Goal: Transaction & Acquisition: Book appointment/travel/reservation

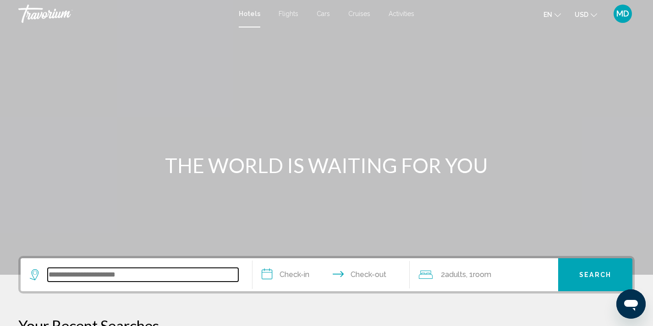
click at [116, 277] on input "Search widget" at bounding box center [143, 275] width 191 height 14
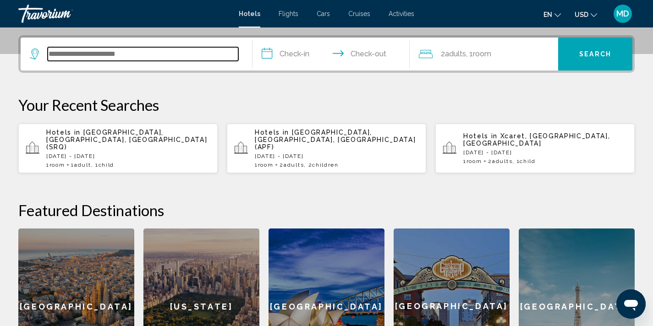
scroll to position [226, 0]
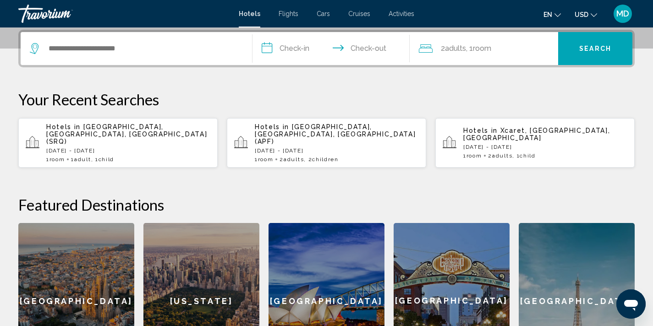
click at [121, 148] on p "[DATE] - [DATE]" at bounding box center [128, 151] width 164 height 6
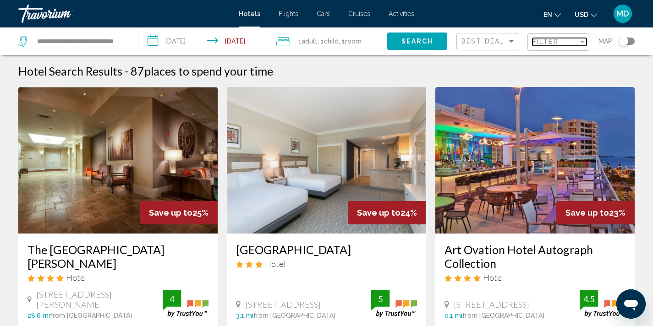
click at [566, 42] on div "Filter" at bounding box center [556, 41] width 46 height 7
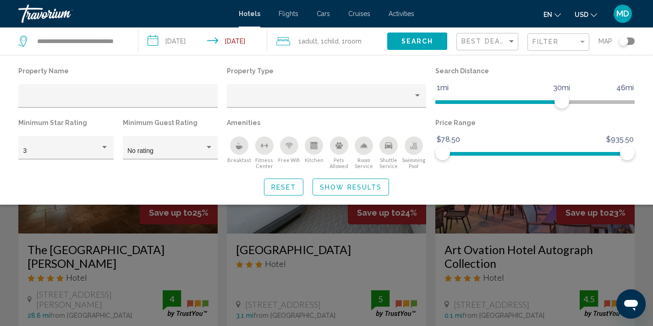
click at [346, 41] on span ", 1 Room rooms" at bounding box center [350, 41] width 23 height 13
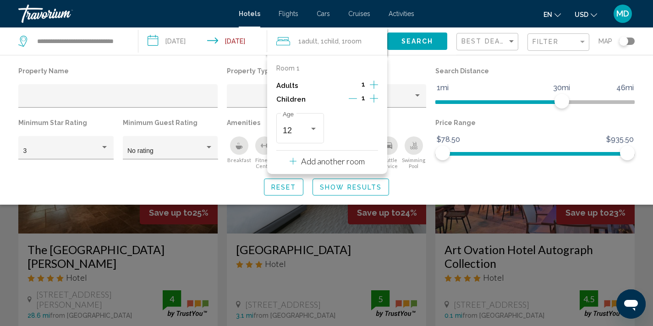
click at [375, 88] on icon "Increment adults" at bounding box center [374, 84] width 8 height 11
click at [373, 98] on icon "Increment children" at bounding box center [374, 98] width 8 height 11
click at [315, 128] on div "Travelers: 2 adults, 2 children" at bounding box center [313, 129] width 5 height 2
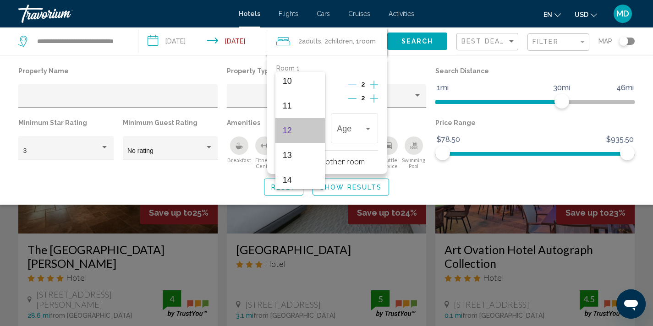
click at [306, 136] on span "12" at bounding box center [300, 130] width 35 height 25
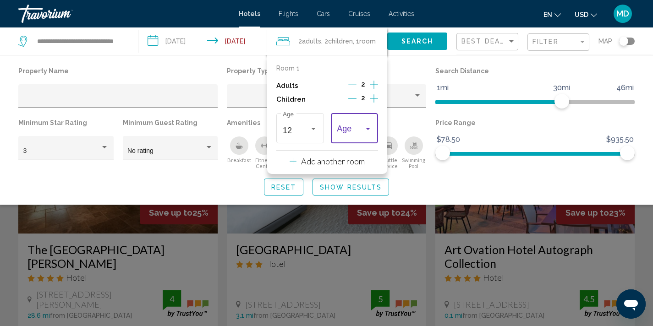
click at [367, 125] on div "Travelers: 2 adults, 2 children" at bounding box center [368, 128] width 8 height 7
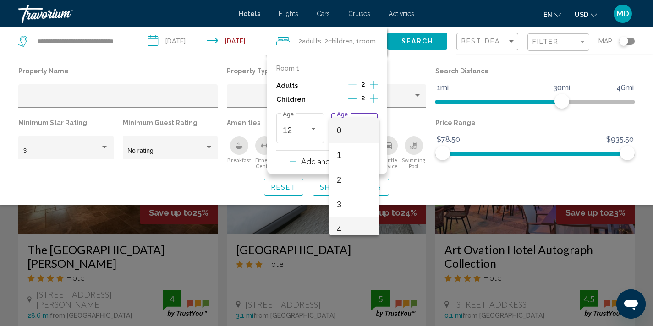
click at [344, 231] on span "4" at bounding box center [354, 229] width 35 height 25
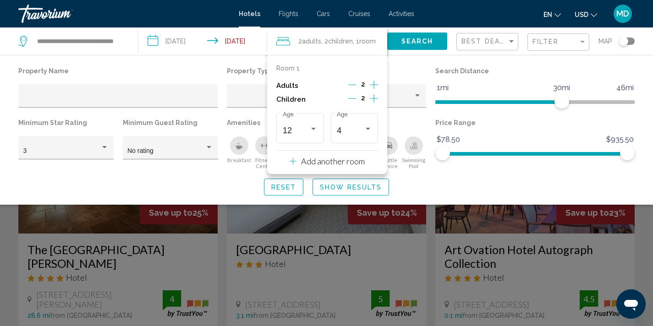
click at [412, 44] on span "Search" at bounding box center [418, 41] width 32 height 7
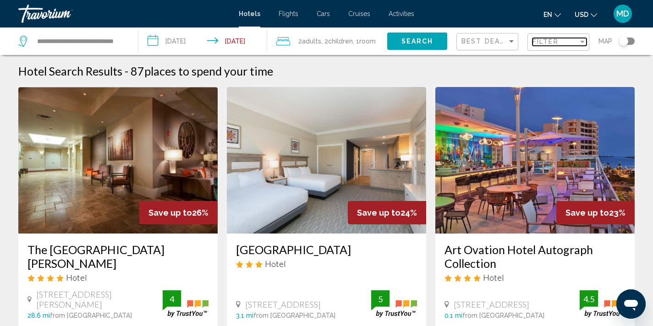
click at [559, 45] on div "Filter" at bounding box center [556, 41] width 46 height 7
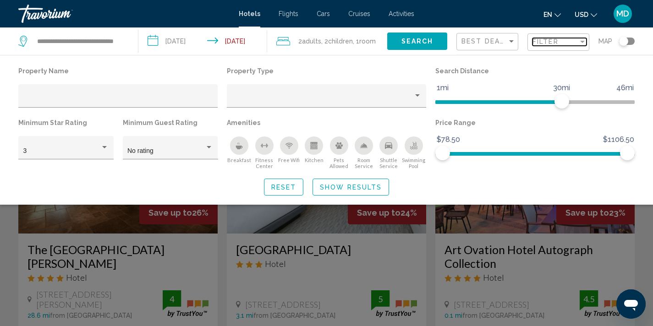
click at [558, 39] on span "Filter" at bounding box center [546, 41] width 26 height 7
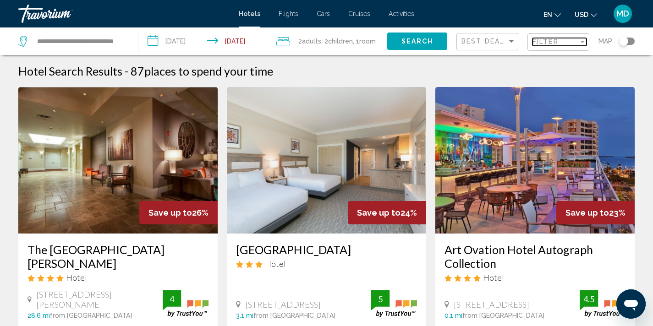
click at [554, 39] on mat-select "Filter" at bounding box center [560, 43] width 54 height 8
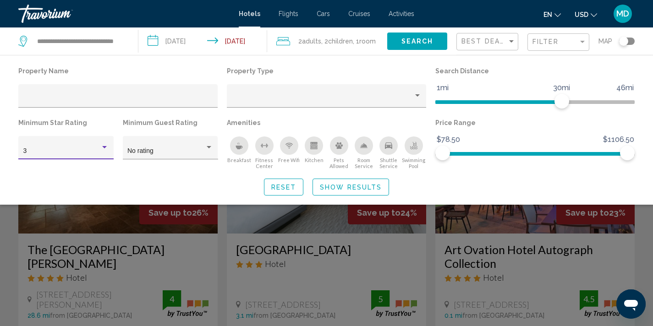
click at [104, 145] on div "Hotel Filters" at bounding box center [104, 147] width 8 height 7
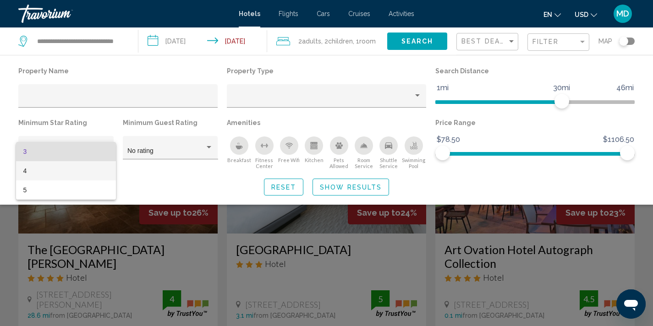
click at [97, 165] on span "4" at bounding box center [66, 170] width 86 height 19
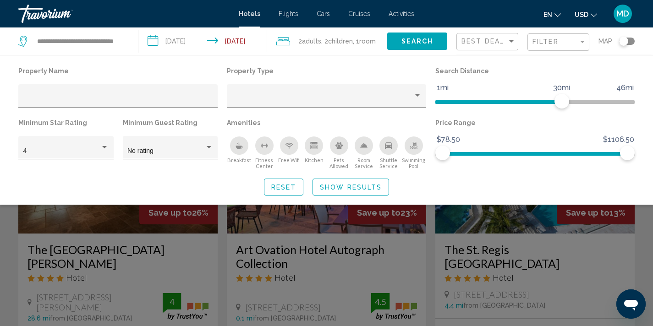
click at [210, 224] on div "Search widget" at bounding box center [326, 232] width 653 height 189
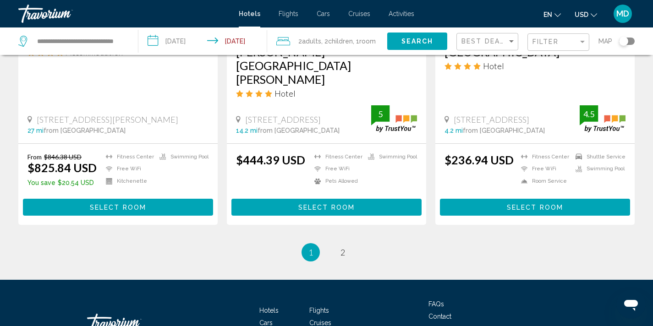
scroll to position [1272, 0]
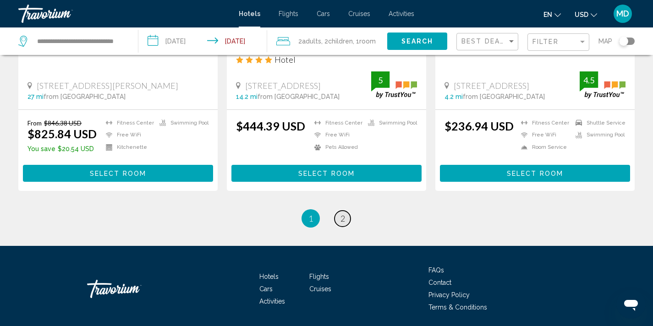
click at [342, 214] on span "2" at bounding box center [343, 219] width 5 height 10
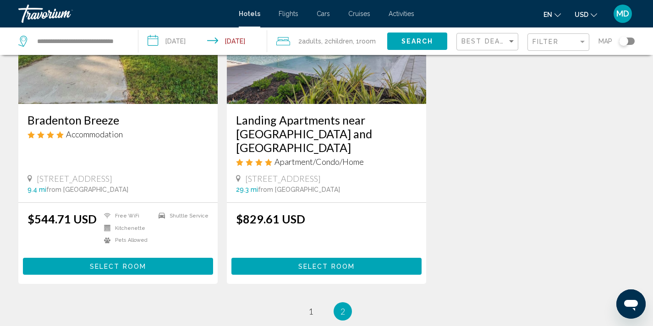
scroll to position [1139, 0]
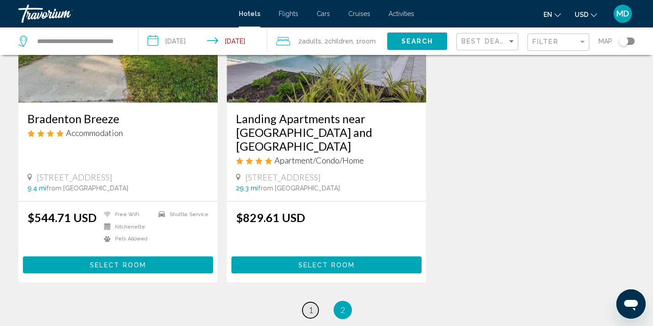
click at [313, 303] on link "page 1" at bounding box center [311, 311] width 16 height 16
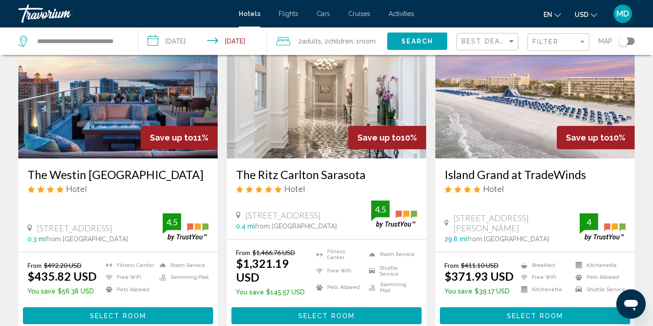
scroll to position [429, 0]
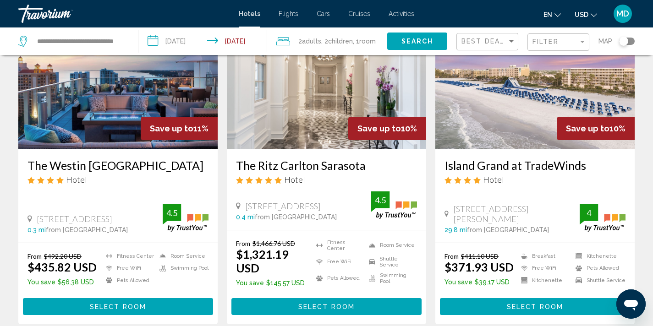
click at [181, 42] on input "**********" at bounding box center [204, 43] width 133 height 30
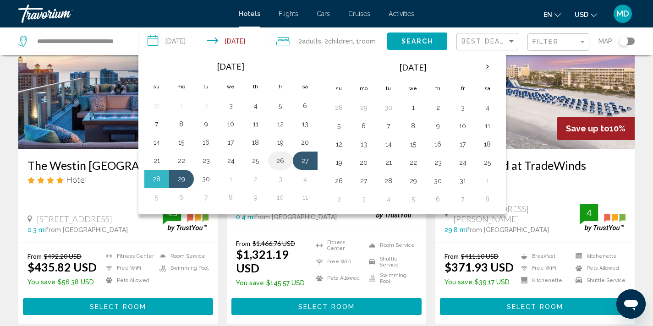
click at [284, 155] on button "26" at bounding box center [280, 160] width 15 height 13
click at [160, 180] on button "28" at bounding box center [156, 179] width 15 height 13
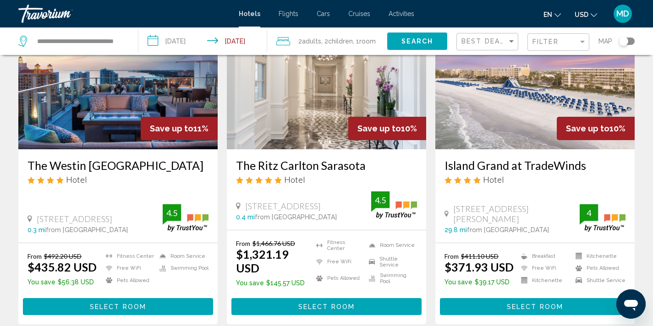
click at [426, 39] on span "Search" at bounding box center [418, 41] width 32 height 7
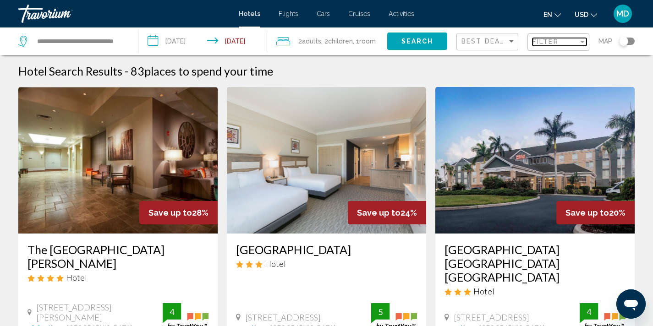
click at [554, 41] on span "Filter" at bounding box center [546, 41] width 26 height 7
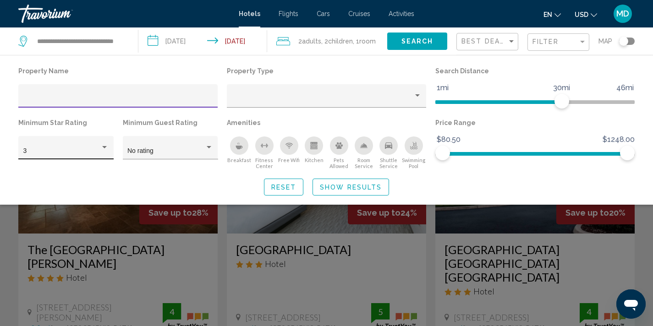
click at [106, 147] on div "Hotel Filters" at bounding box center [104, 147] width 5 height 2
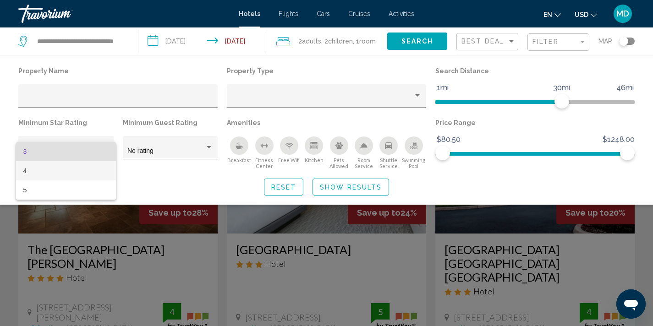
click at [91, 170] on span "4" at bounding box center [66, 170] width 86 height 19
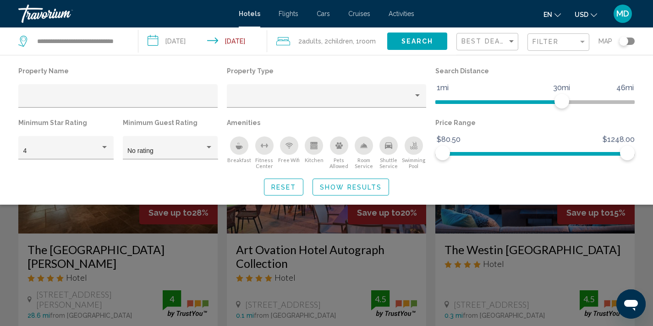
click at [205, 216] on div "Search widget" at bounding box center [326, 232] width 653 height 189
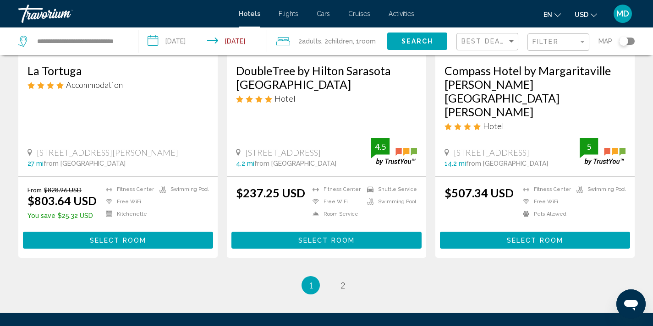
scroll to position [1222, 0]
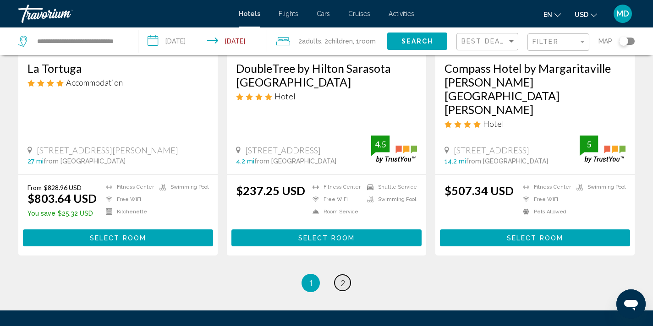
click at [345, 275] on link "page 2" at bounding box center [343, 283] width 16 height 16
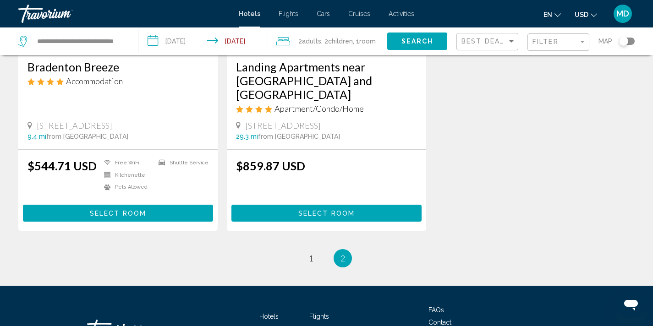
scroll to position [1237, 0]
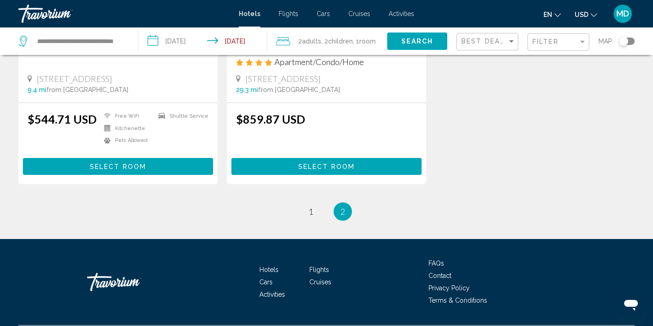
click at [187, 39] on input "**********" at bounding box center [204, 43] width 133 height 30
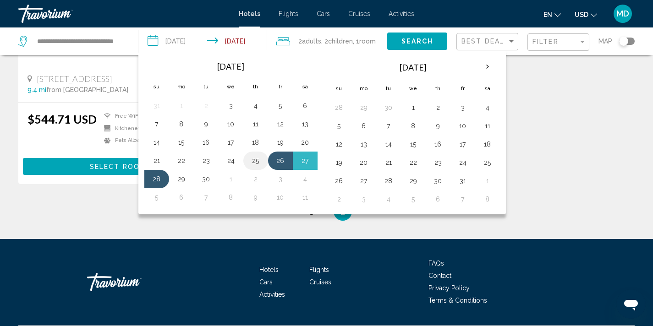
click at [255, 164] on button "25" at bounding box center [255, 160] width 15 height 13
click at [250, 45] on input "**********" at bounding box center [204, 43] width 133 height 30
click at [248, 39] on input "**********" at bounding box center [204, 43] width 133 height 30
click at [305, 162] on button "27" at bounding box center [305, 160] width 15 height 13
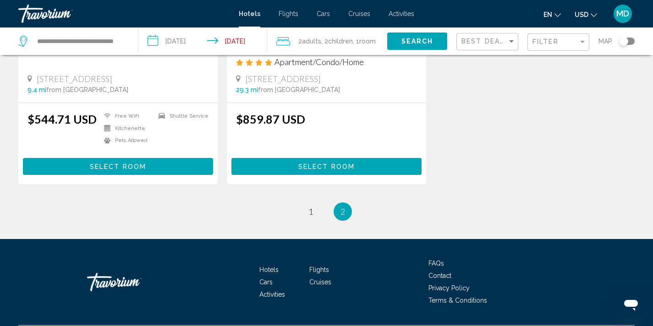
click at [190, 39] on input "**********" at bounding box center [204, 43] width 133 height 30
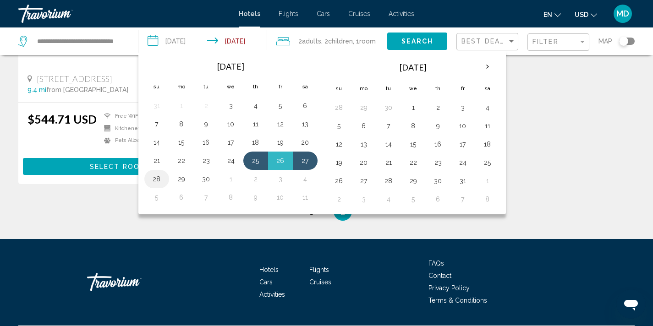
click at [153, 178] on button "28" at bounding box center [156, 179] width 15 height 13
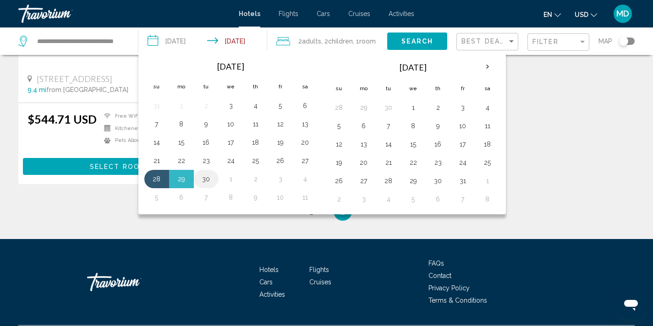
click at [208, 176] on button "30" at bounding box center [206, 179] width 15 height 13
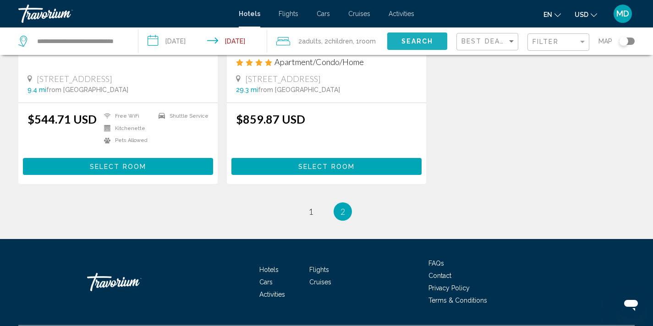
click at [409, 42] on span "Search" at bounding box center [418, 41] width 32 height 7
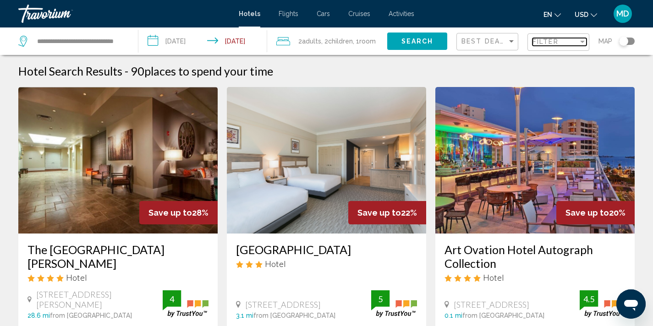
click at [558, 42] on span "Filter" at bounding box center [546, 41] width 26 height 7
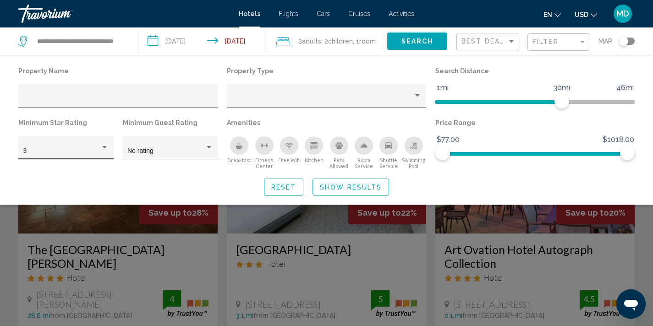
click at [99, 146] on div "3" at bounding box center [66, 150] width 86 height 19
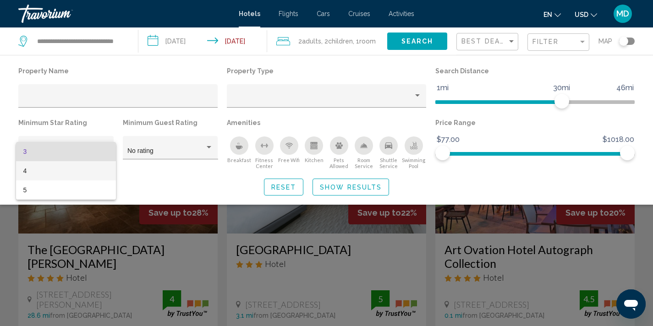
click at [86, 171] on span "4" at bounding box center [66, 170] width 86 height 19
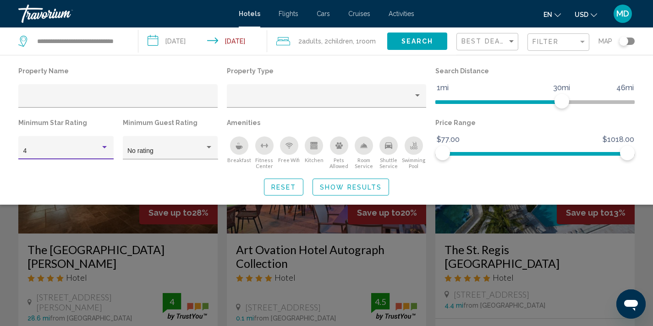
click at [165, 219] on div "Search widget" at bounding box center [326, 232] width 653 height 189
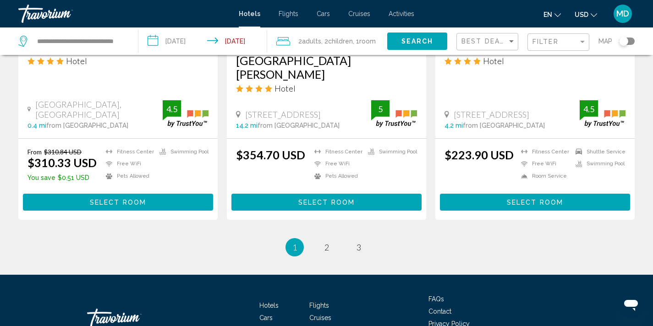
scroll to position [1272, 0]
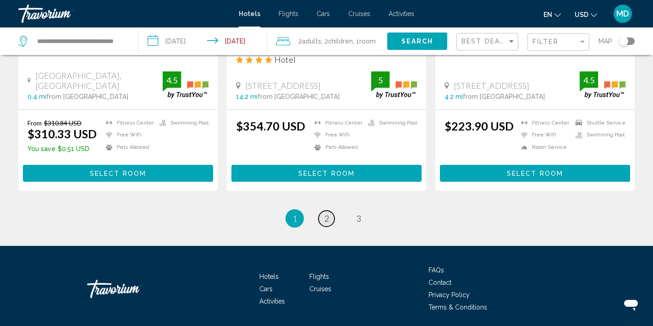
click at [327, 214] on span "2" at bounding box center [327, 219] width 5 height 10
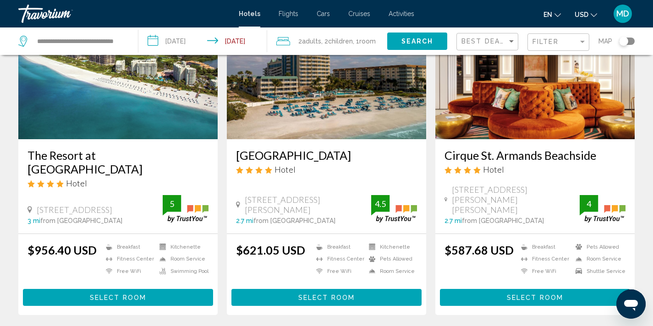
scroll to position [438, 0]
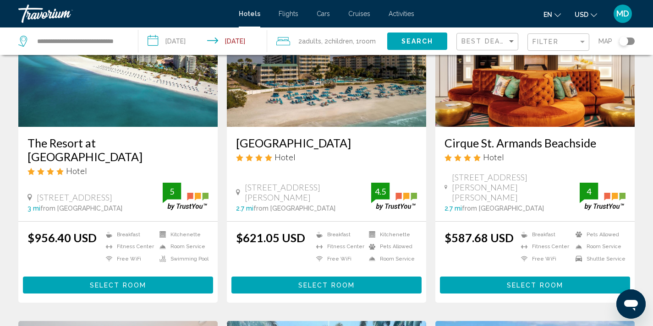
click at [192, 40] on input "**********" at bounding box center [204, 43] width 133 height 30
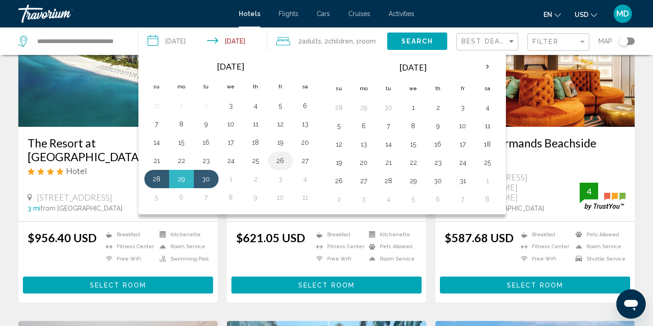
click at [283, 161] on button "26" at bounding box center [280, 160] width 15 height 13
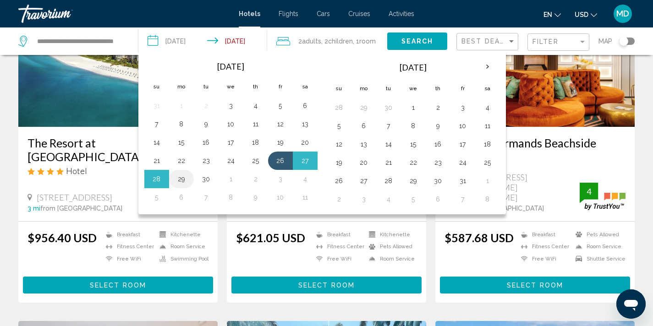
click at [183, 180] on button "29" at bounding box center [181, 179] width 15 height 13
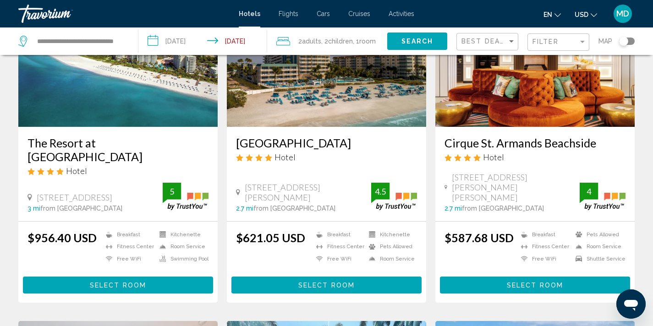
click at [421, 41] on span "Search" at bounding box center [418, 41] width 32 height 7
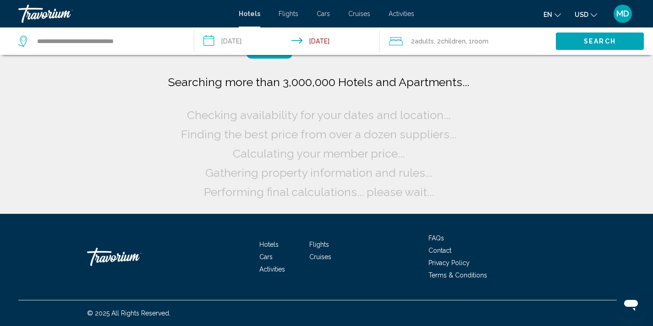
scroll to position [0, 0]
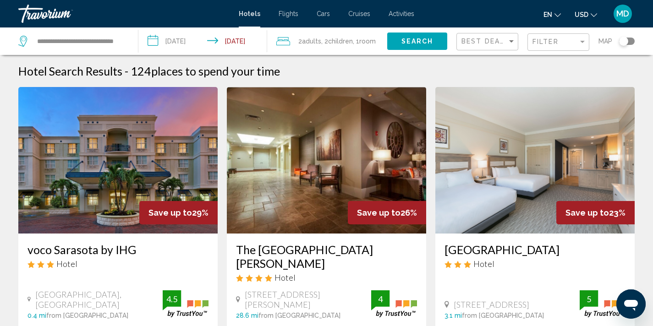
click at [178, 41] on input "**********" at bounding box center [204, 43] width 133 height 30
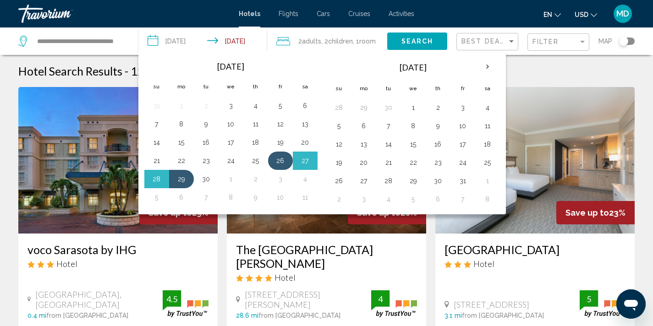
click at [278, 163] on button "26" at bounding box center [280, 160] width 15 height 13
click at [159, 183] on button "28" at bounding box center [156, 179] width 15 height 13
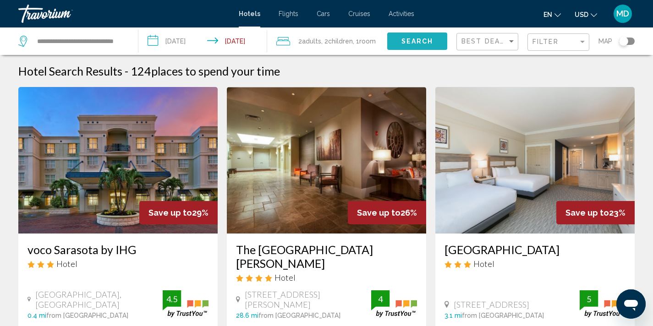
click at [419, 37] on button "Search" at bounding box center [417, 41] width 60 height 17
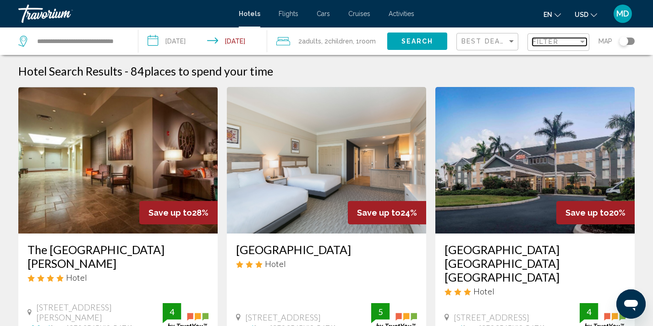
click at [541, 42] on span "Filter" at bounding box center [546, 41] width 26 height 7
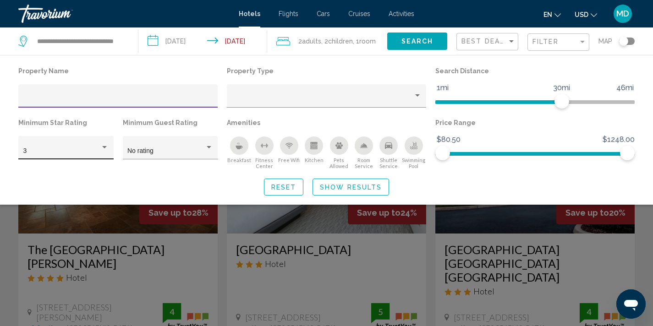
click at [102, 148] on div "Hotel Filters" at bounding box center [104, 147] width 5 height 2
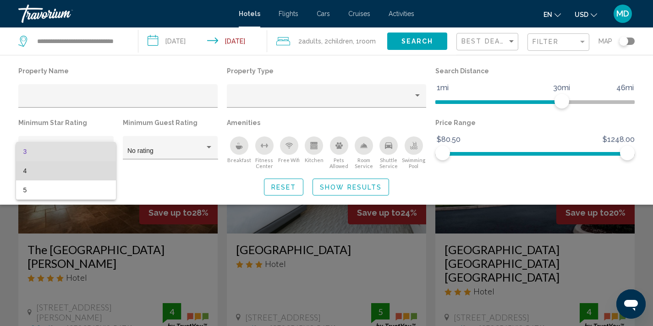
click at [93, 171] on span "4" at bounding box center [66, 170] width 86 height 19
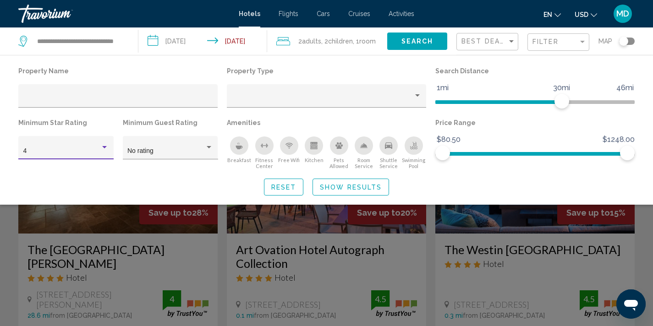
click at [233, 228] on div "Search widget" at bounding box center [326, 232] width 653 height 189
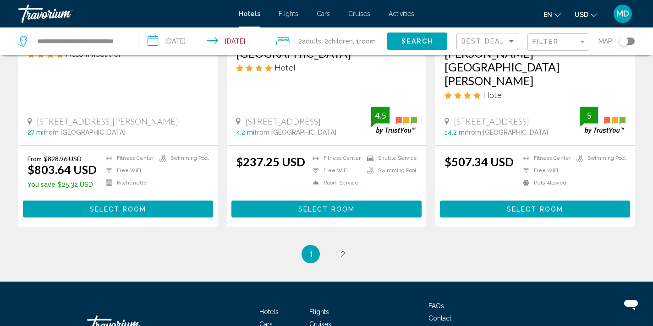
scroll to position [1285, 0]
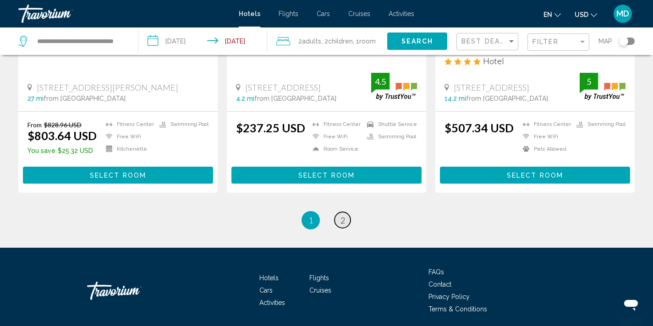
click at [341, 215] on span "2" at bounding box center [343, 220] width 5 height 10
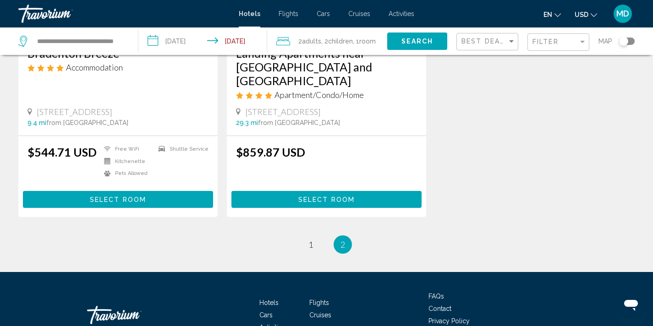
scroll to position [1207, 0]
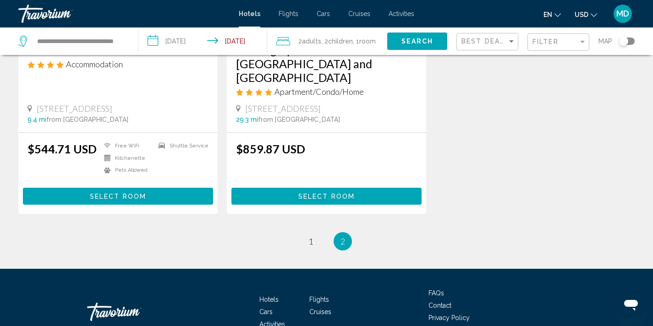
click at [185, 41] on input "**********" at bounding box center [204, 43] width 133 height 30
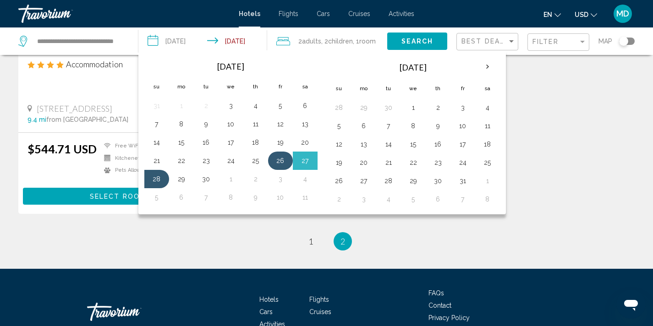
click at [279, 163] on button "26" at bounding box center [280, 160] width 15 height 13
click at [307, 160] on button "27" at bounding box center [305, 160] width 15 height 13
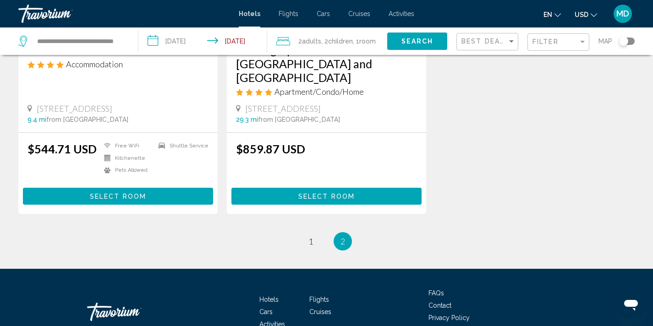
click at [244, 37] on input "**********" at bounding box center [204, 43] width 133 height 30
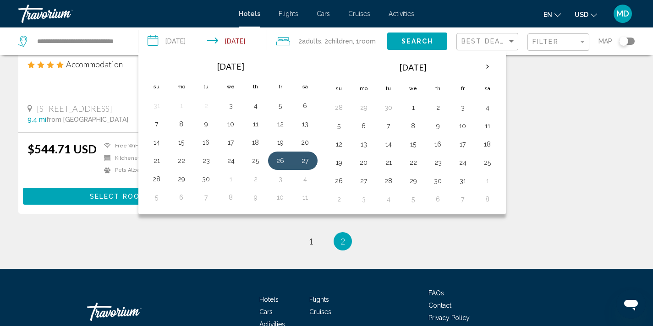
click at [193, 39] on input "**********" at bounding box center [204, 43] width 133 height 30
click at [305, 162] on button "27" at bounding box center [305, 160] width 15 height 13
click at [183, 179] on button "29" at bounding box center [181, 179] width 15 height 13
type input "**********"
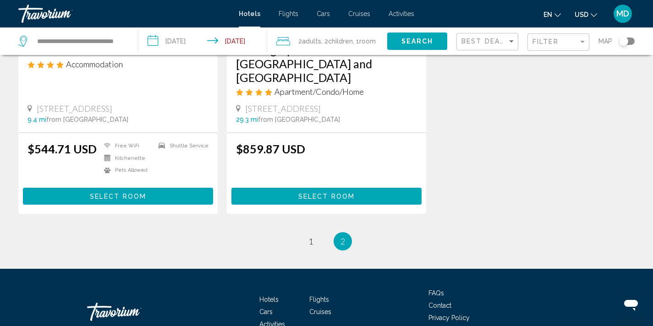
click at [420, 41] on span "Search" at bounding box center [418, 41] width 32 height 7
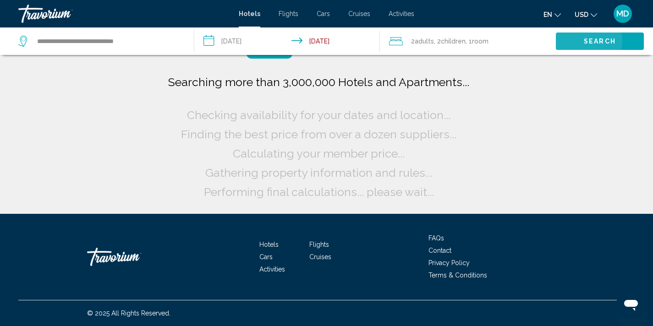
scroll to position [0, 0]
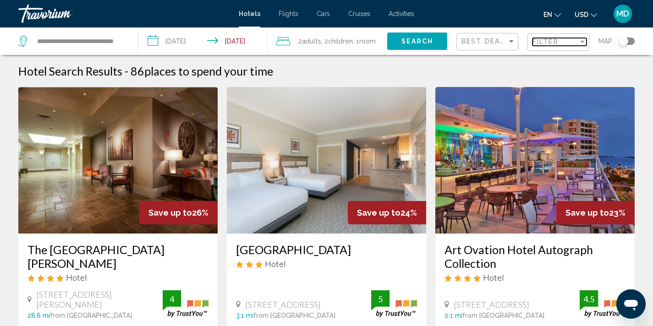
click at [540, 45] on span "Filter" at bounding box center [546, 41] width 26 height 7
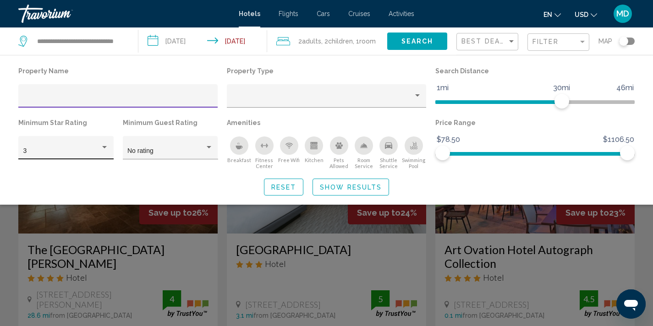
click at [106, 147] on div "Hotel Filters" at bounding box center [104, 147] width 5 height 2
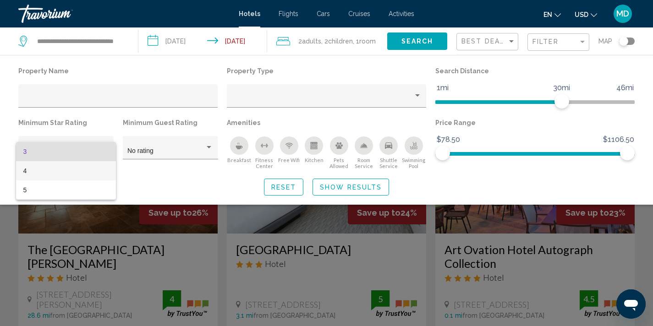
click at [80, 172] on span "4" at bounding box center [66, 170] width 86 height 19
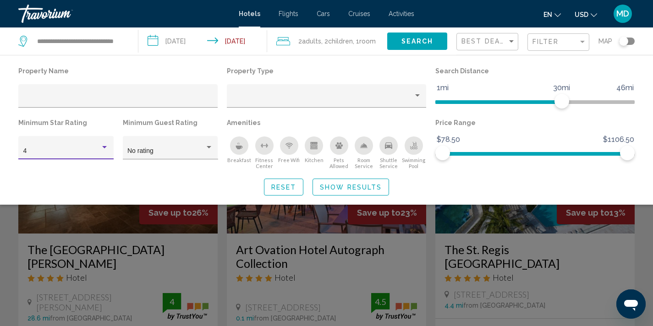
click at [116, 231] on div "Search widget" at bounding box center [326, 232] width 653 height 189
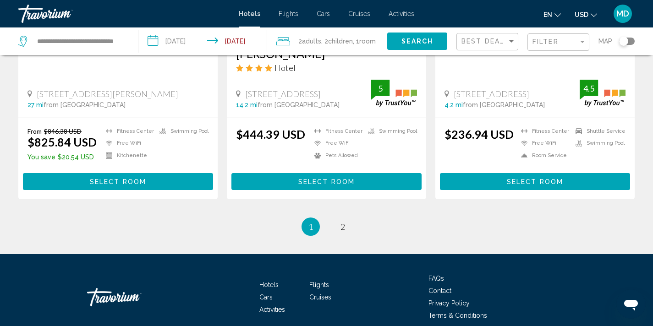
scroll to position [1272, 0]
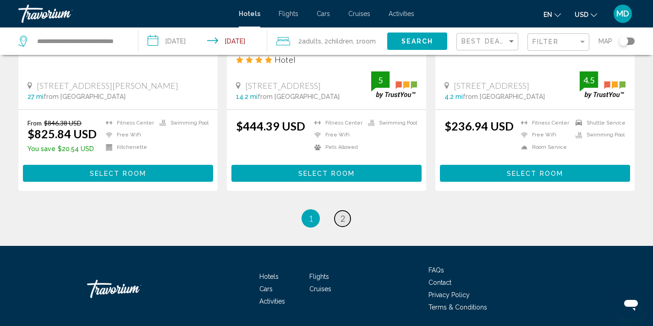
click at [344, 214] on span "2" at bounding box center [343, 219] width 5 height 10
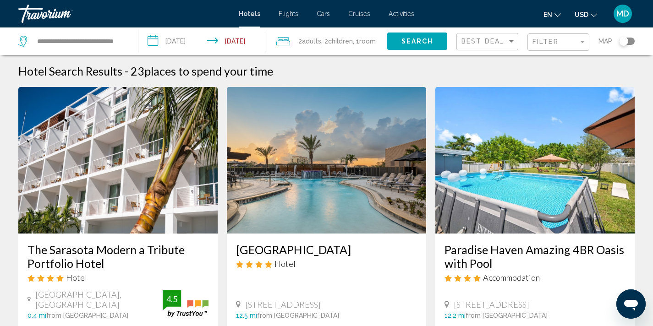
click at [129, 40] on app-destination-search "**********" at bounding box center [69, 42] width 138 height 28
click at [126, 38] on div "**********" at bounding box center [73, 42] width 110 height 28
drag, startPoint x: 130, startPoint y: 41, endPoint x: 88, endPoint y: 43, distance: 42.2
click at [88, 42] on app-destination-search "**********" at bounding box center [69, 42] width 138 height 28
click at [128, 40] on div "**********" at bounding box center [73, 42] width 110 height 28
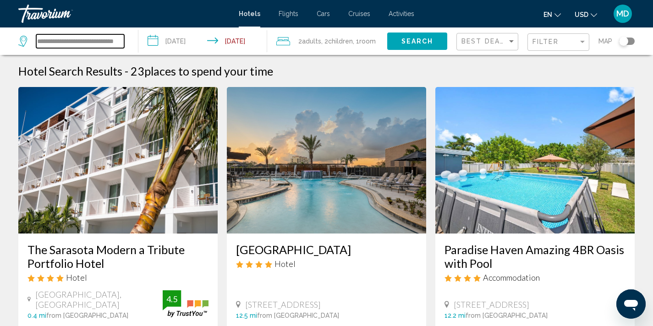
scroll to position [0, 12]
drag, startPoint x: 38, startPoint y: 41, endPoint x: 134, endPoint y: 53, distance: 96.9
click at [134, 53] on app-destination-search "**********" at bounding box center [69, 42] width 138 height 28
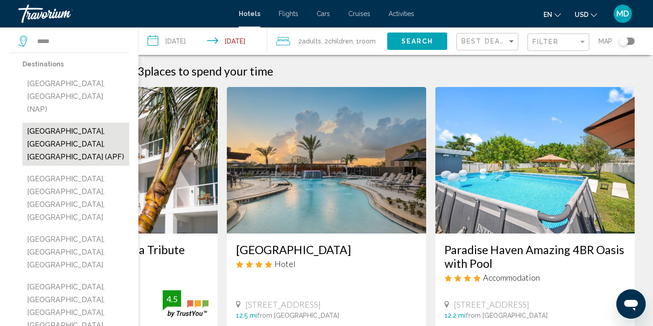
click at [91, 123] on button "[GEOGRAPHIC_DATA], [GEOGRAPHIC_DATA], [GEOGRAPHIC_DATA] (APF)" at bounding box center [75, 144] width 107 height 43
type input "**********"
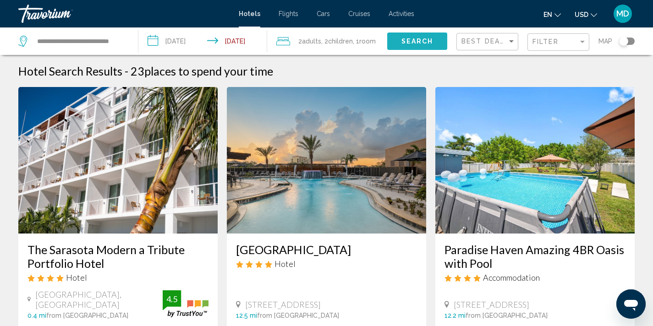
click at [413, 42] on span "Search" at bounding box center [418, 41] width 32 height 7
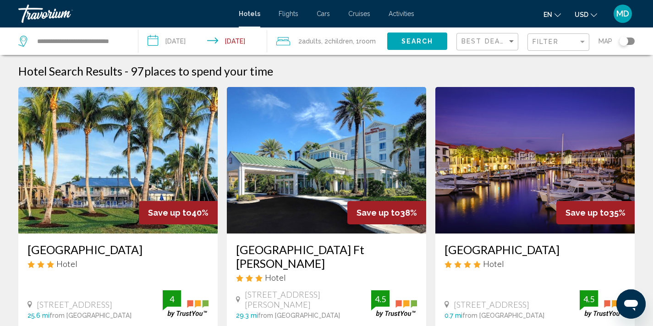
click at [548, 52] on div "Filter" at bounding box center [559, 42] width 62 height 28
click at [555, 39] on span "Filter" at bounding box center [546, 41] width 26 height 7
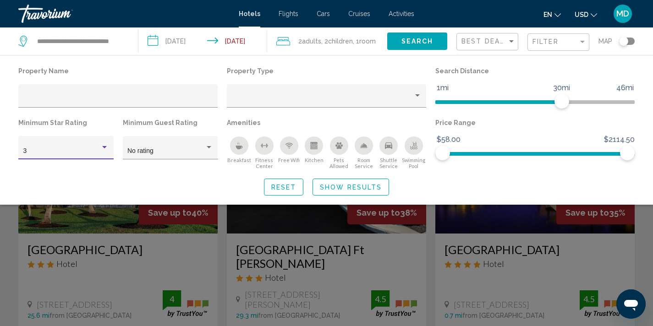
click at [99, 148] on div "3" at bounding box center [61, 151] width 77 height 7
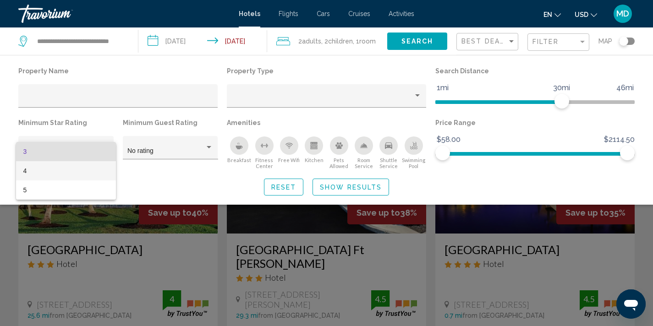
click at [86, 175] on span "4" at bounding box center [66, 170] width 86 height 19
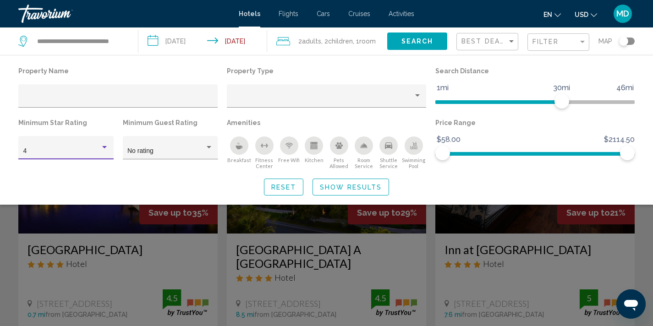
click at [206, 240] on div "Search widget" at bounding box center [326, 232] width 653 height 189
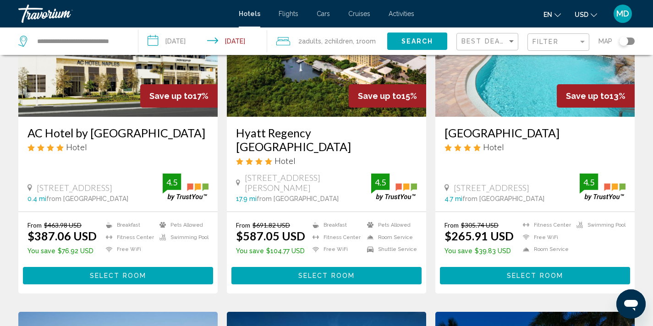
scroll to position [789, 0]
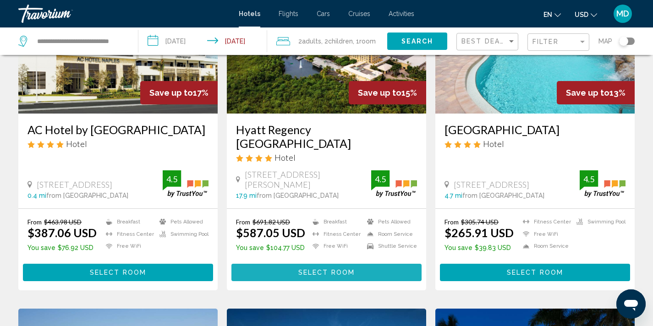
click at [328, 277] on span "Select Room" at bounding box center [326, 273] width 56 height 7
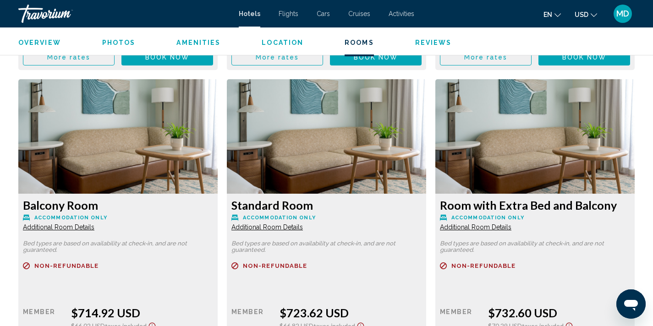
scroll to position [2518, 0]
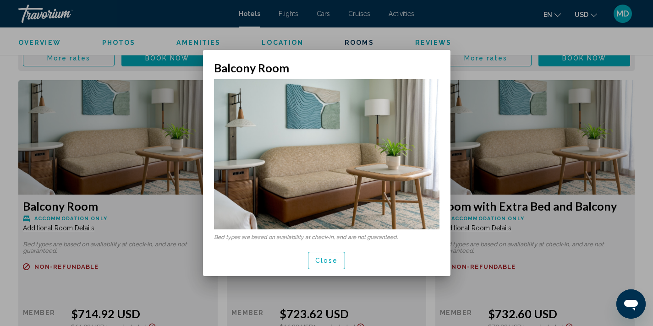
scroll to position [0, 0]
click at [322, 255] on button "Close" at bounding box center [327, 260] width 38 height 17
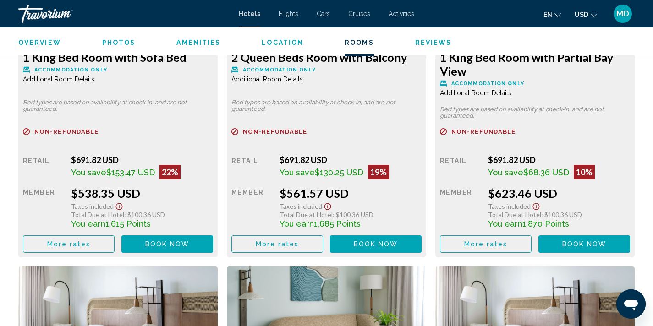
scroll to position [1678, 0]
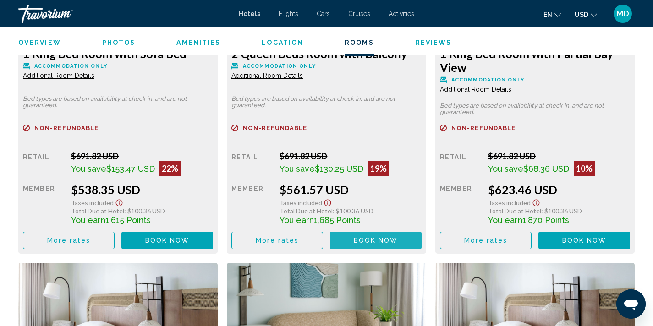
click at [370, 241] on span "Book now" at bounding box center [376, 240] width 44 height 7
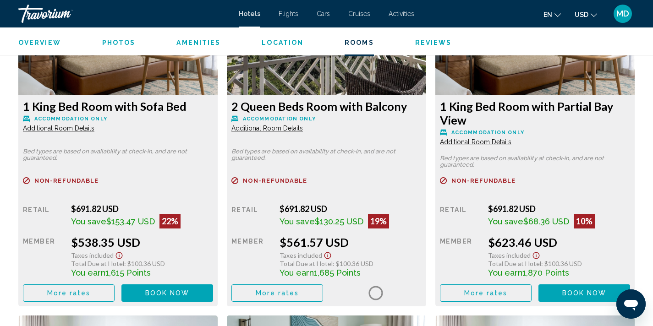
scroll to position [1622, 0]
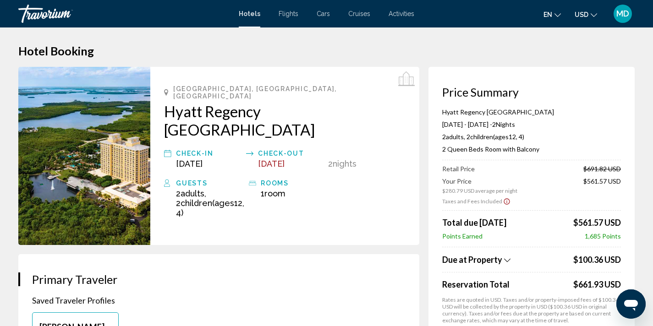
scroll to position [6, 0]
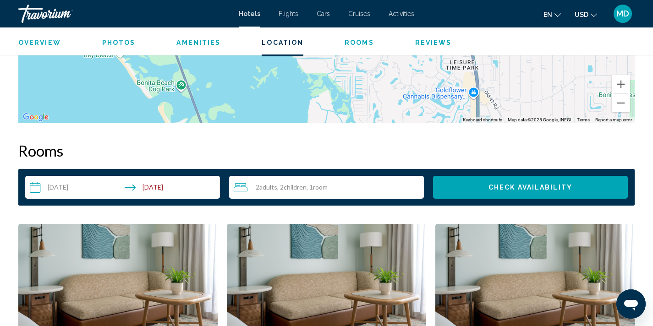
scroll to position [947, 0]
